Goal: Transaction & Acquisition: Purchase product/service

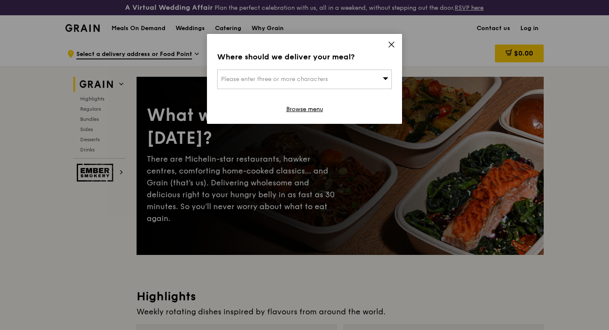
click at [390, 45] on icon at bounding box center [391, 44] width 5 height 5
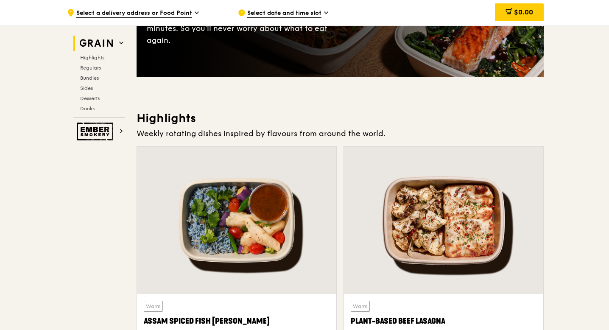
scroll to position [241, 0]
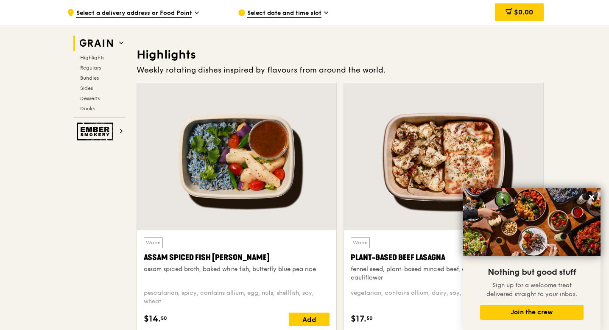
click at [115, 42] on img at bounding box center [96, 43] width 39 height 15
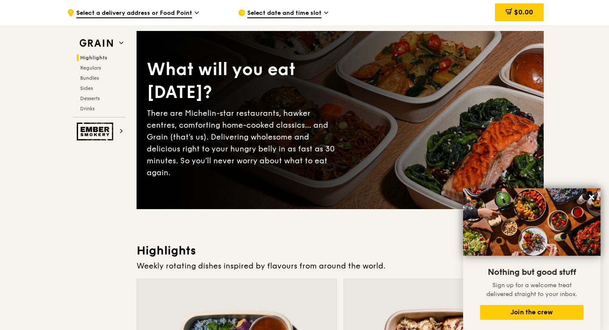
scroll to position [11, 0]
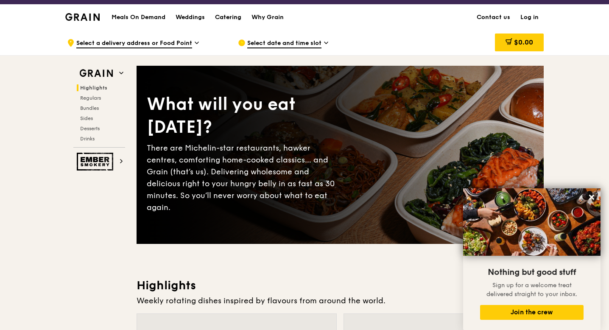
click at [238, 17] on div "Catering" at bounding box center [228, 17] width 26 height 25
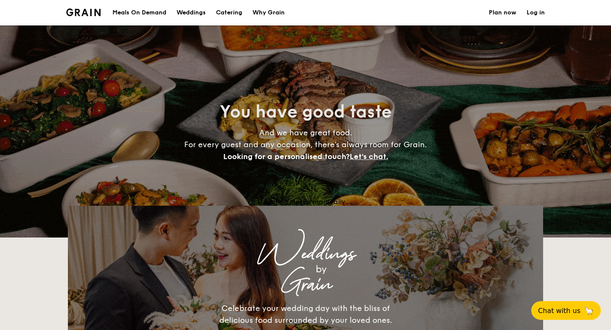
select select
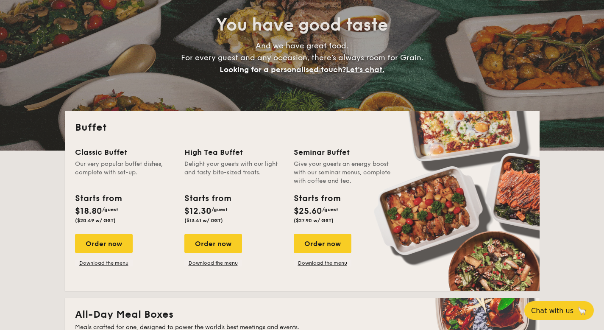
scroll to position [224, 0]
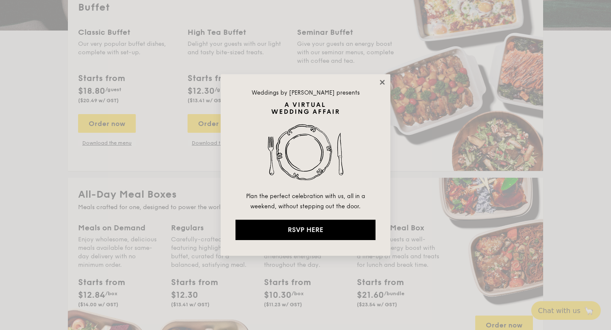
click at [383, 83] on icon at bounding box center [382, 82] width 5 height 5
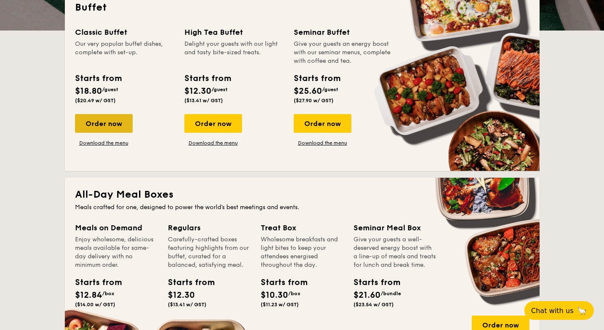
click at [99, 119] on div "Order now" at bounding box center [104, 123] width 58 height 19
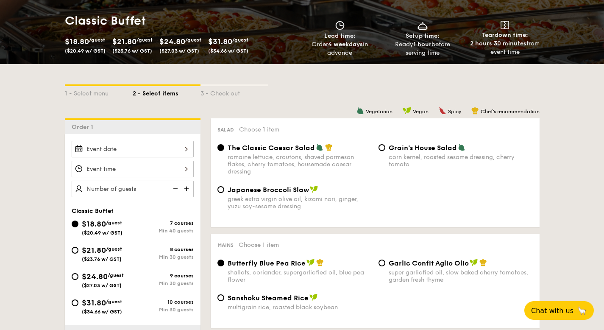
scroll to position [137, 0]
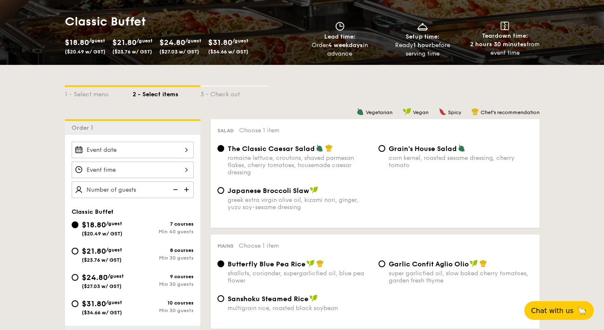
click at [153, 258] on div "Min 30 guests" at bounding box center [163, 258] width 61 height 6
click at [78, 254] on input "$21.80 /guest ($23.76 w/ GST) 8 courses Min 30 guests" at bounding box center [75, 251] width 7 height 7
radio input "true"
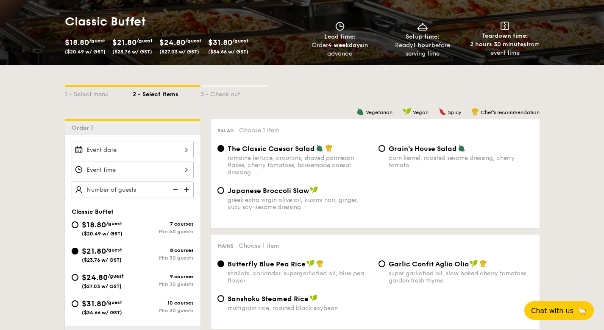
radio input "true"
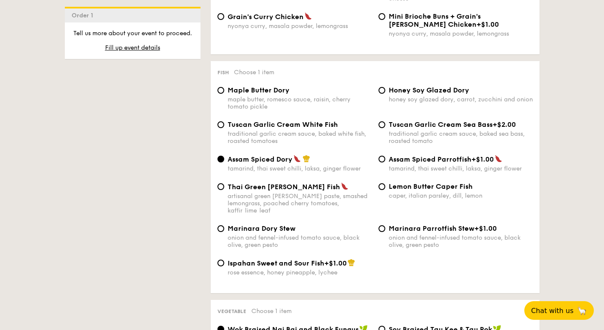
scroll to position [861, 0]
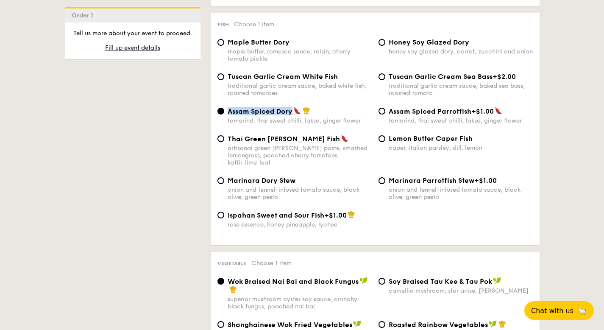
drag, startPoint x: 292, startPoint y: 116, endPoint x: 229, endPoint y: 115, distance: 63.2
click at [229, 115] on div "Assam Spiced Dory" at bounding box center [300, 111] width 144 height 8
copy span "Assam Spiced Dory"
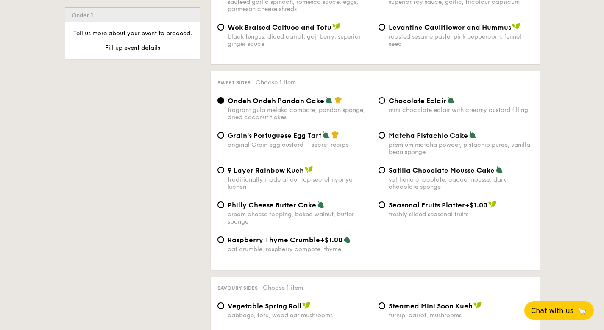
scroll to position [1229, 0]
drag, startPoint x: 288, startPoint y: 134, endPoint x: 319, endPoint y: 135, distance: 30.5
click at [319, 135] on span "Grain's Portuguese Egg Tart" at bounding box center [275, 135] width 94 height 8
copy span "rain's Portuguese Egg Tar"
